Goal: Task Accomplishment & Management: Use online tool/utility

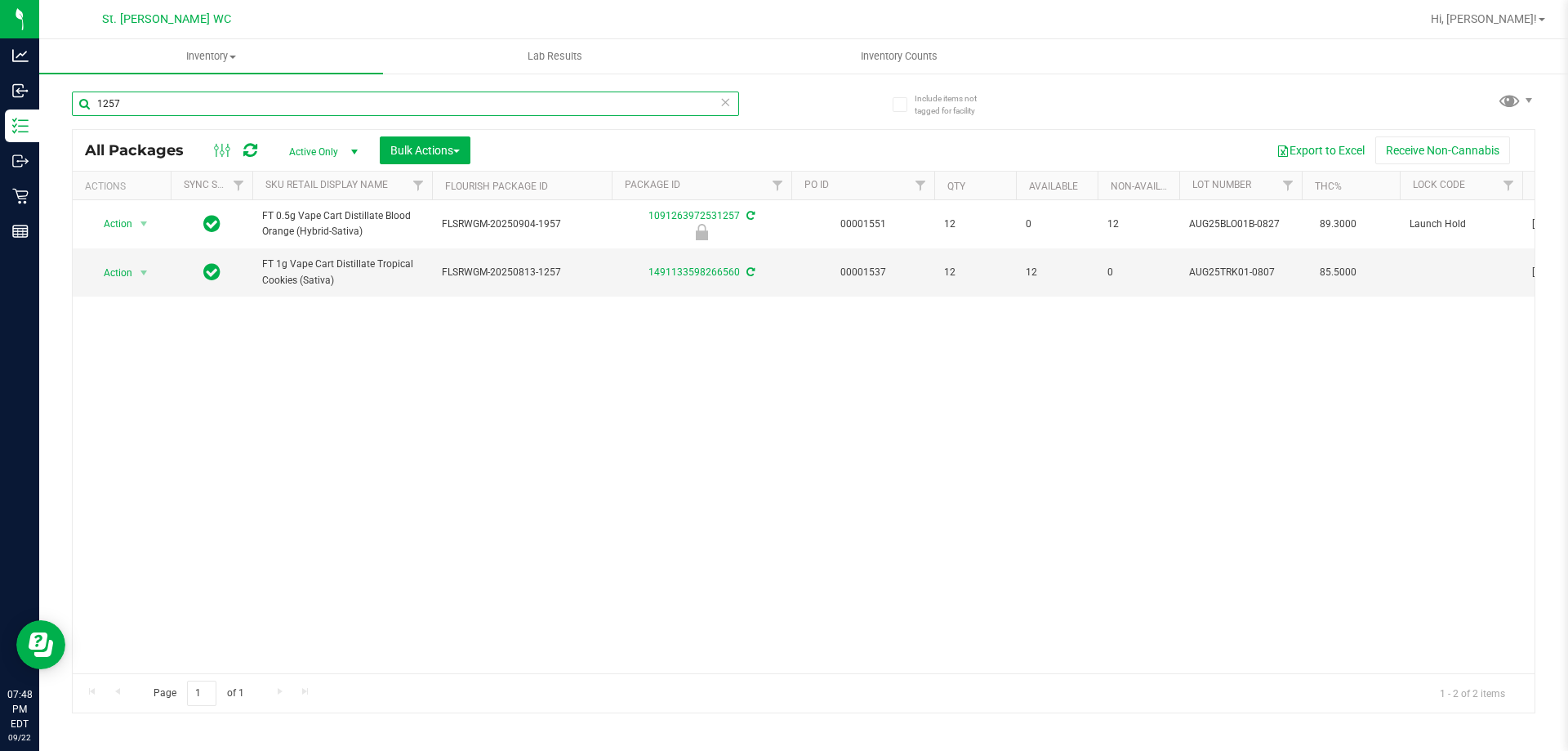
click at [202, 99] on input "1257" at bounding box center [405, 104] width 667 height 25
type input "1686"
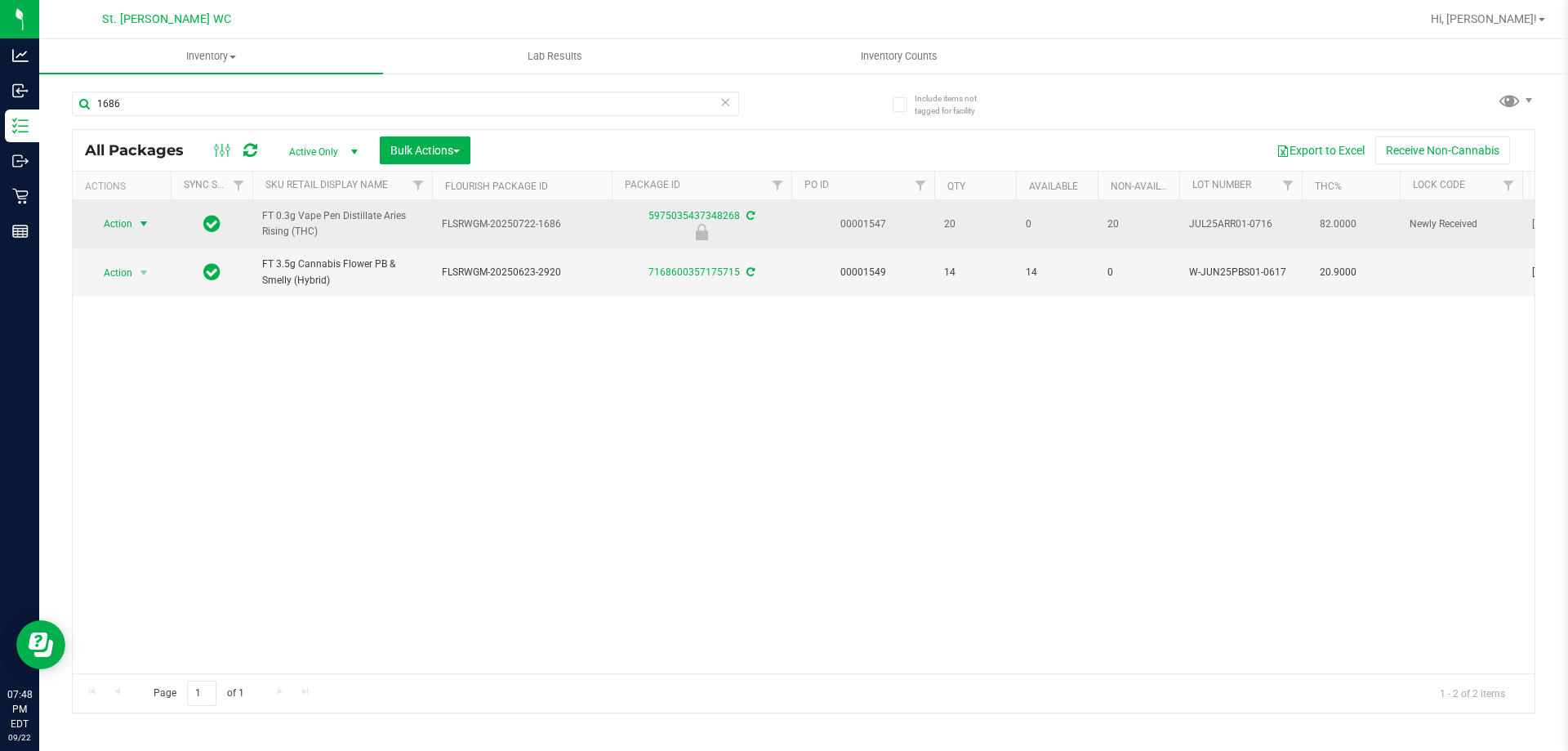
click at [146, 223] on span "select" at bounding box center [143, 224] width 13 height 13
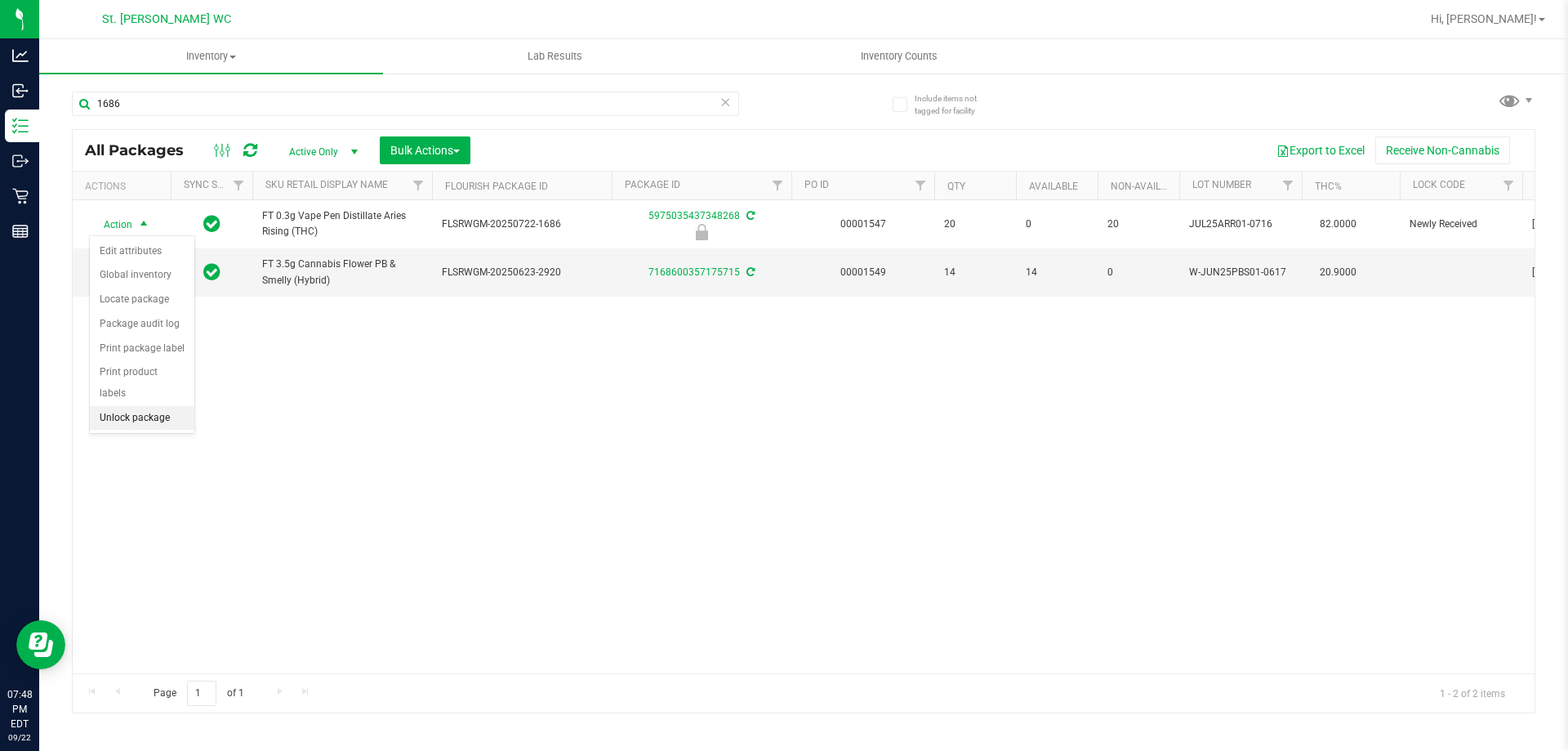
click at [146, 406] on li "Unlock package" at bounding box center [141, 418] width 104 height 25
